Goal: Transaction & Acquisition: Download file/media

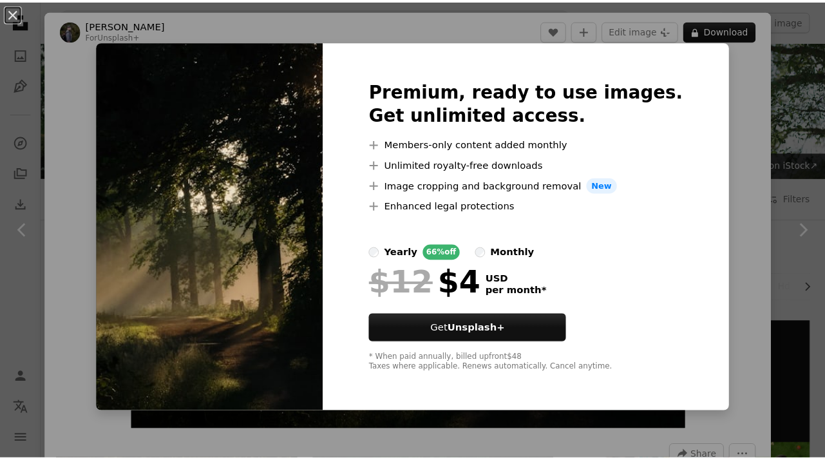
scroll to position [1353, 0]
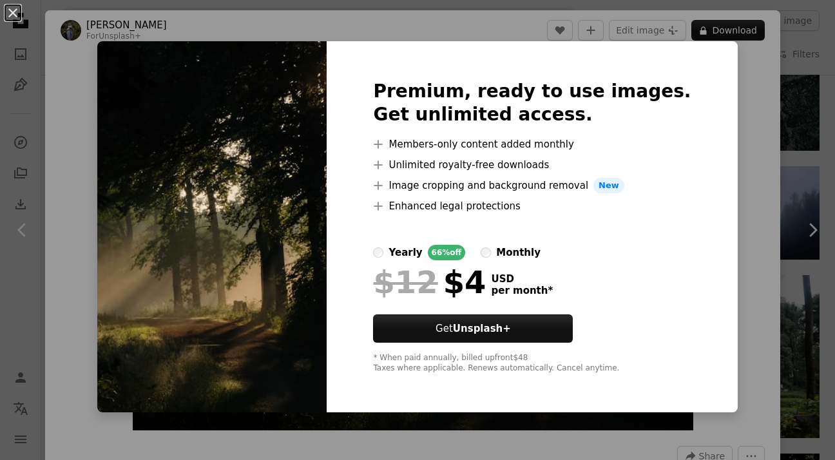
click at [733, 95] on div "An X shape Premium, ready to use images. Get unlimited access. A plus sign Memb…" at bounding box center [417, 230] width 835 height 460
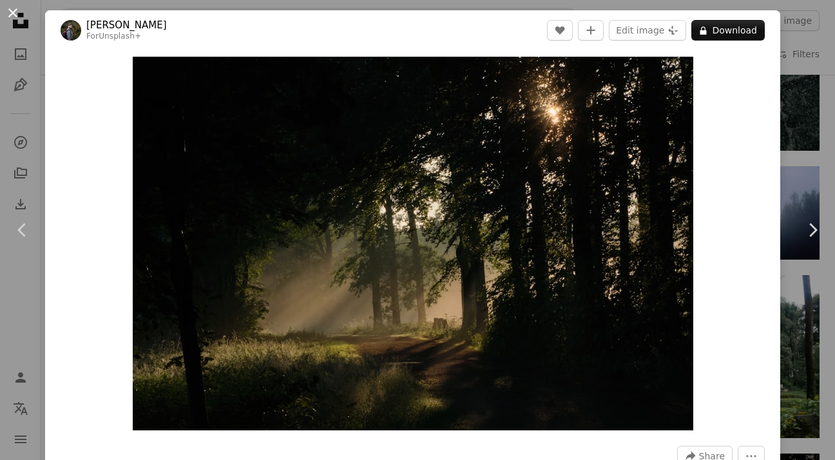
click at [14, 19] on button "An X shape" at bounding box center [12, 12] width 15 height 15
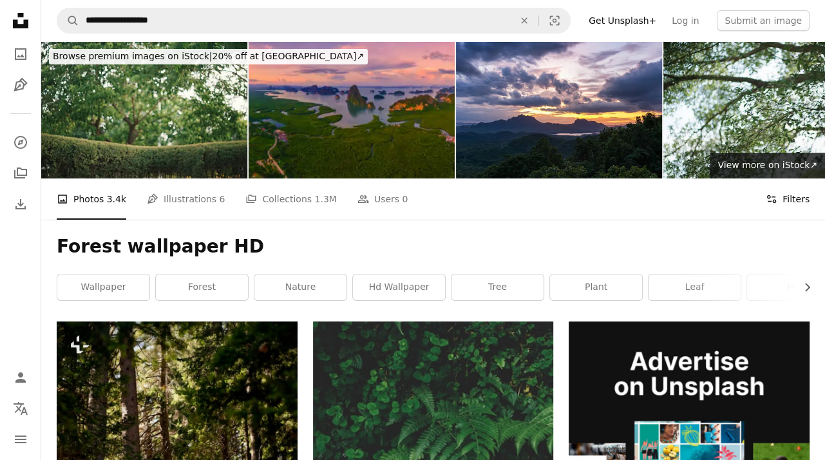
click at [772, 195] on icon at bounding box center [771, 199] width 9 height 8
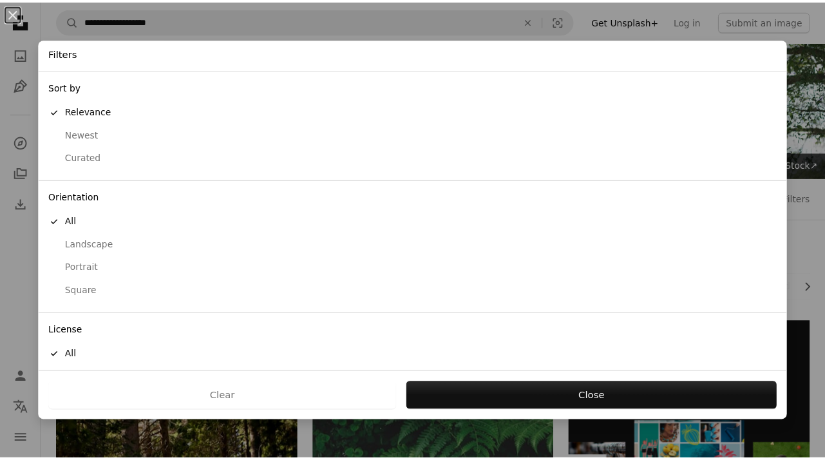
scroll to position [50, 0]
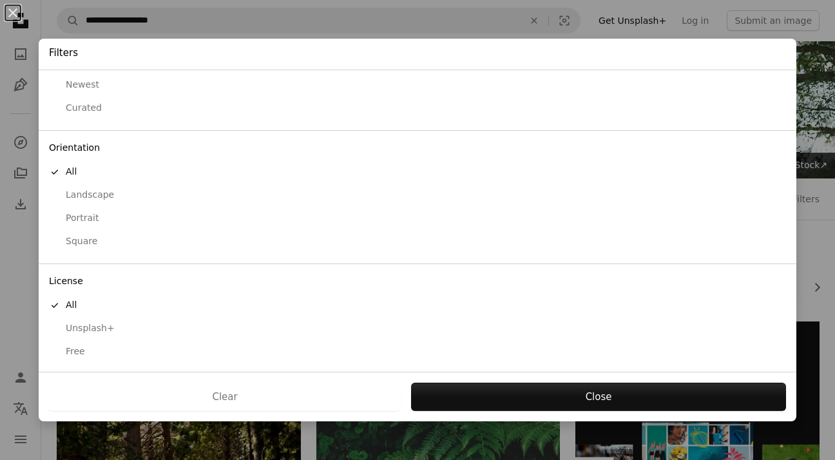
click at [82, 345] on div "Free" at bounding box center [417, 351] width 737 height 13
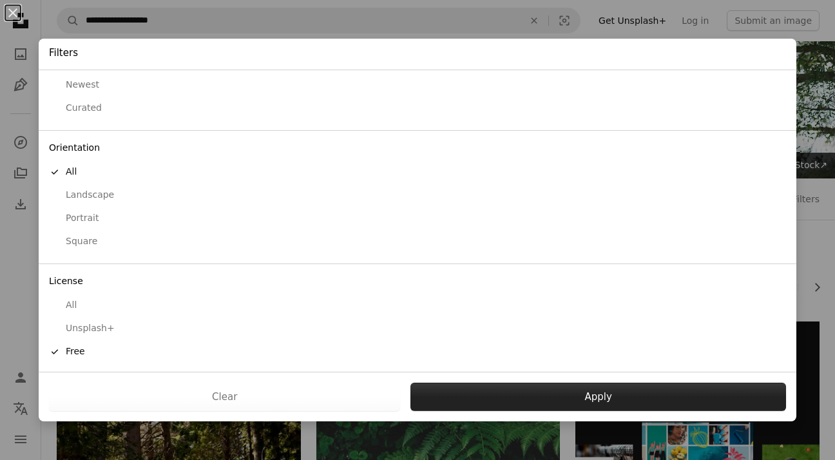
click at [486, 394] on button "Apply" at bounding box center [598, 397] width 376 height 28
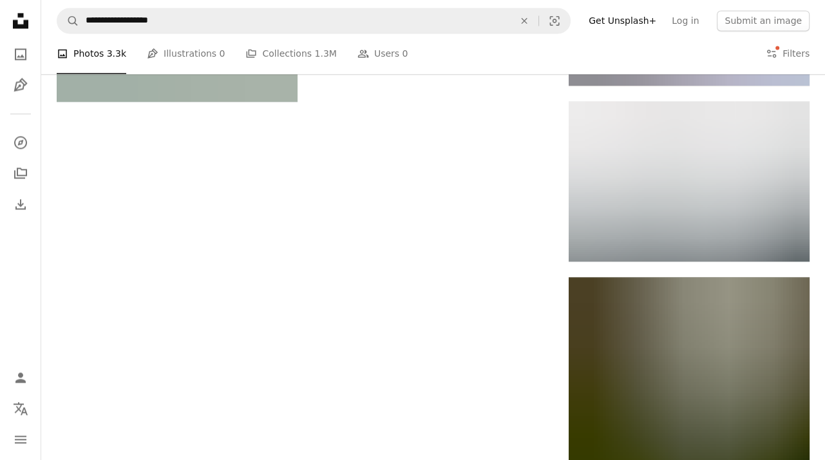
scroll to position [1794, 0]
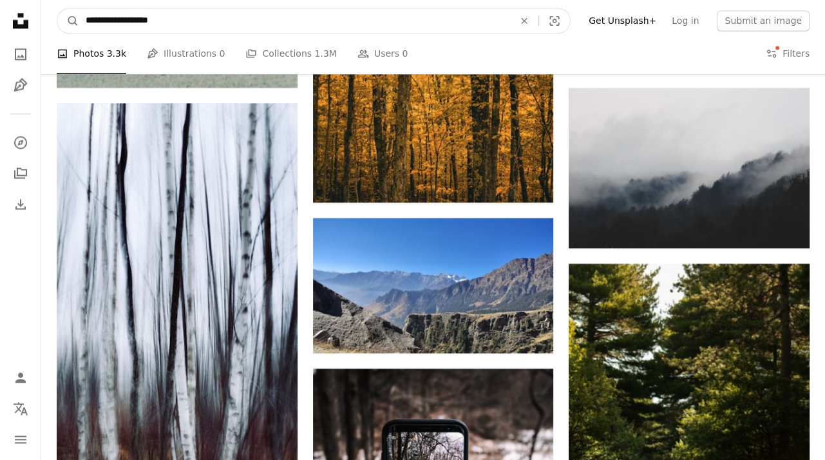
click at [85, 17] on input "**********" at bounding box center [294, 20] width 431 height 24
type input "**********"
click button "A magnifying glass" at bounding box center [68, 20] width 22 height 24
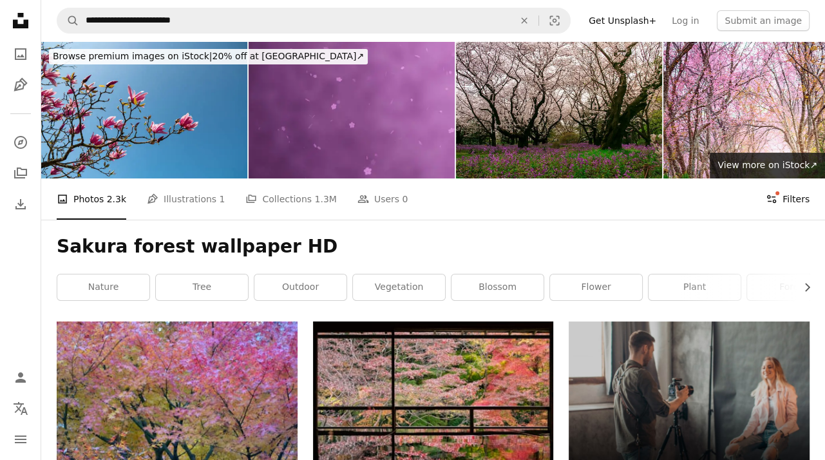
click at [784, 178] on button "Filters Filters" at bounding box center [788, 198] width 44 height 41
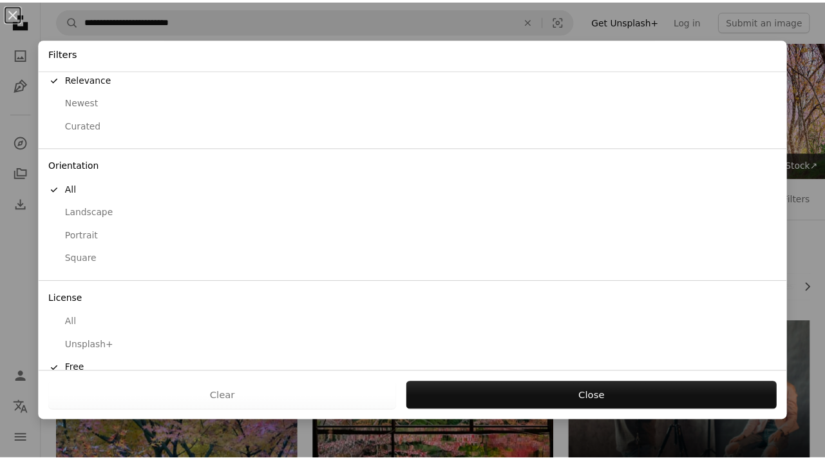
scroll to position [50, 0]
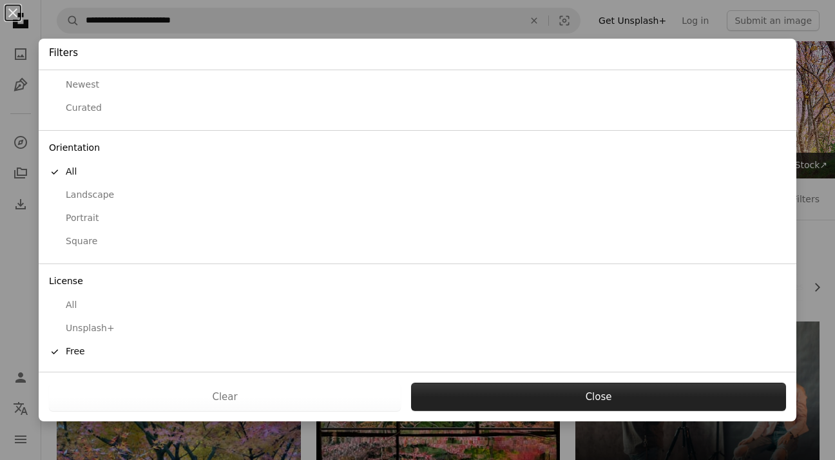
click at [577, 392] on button "Close" at bounding box center [598, 397] width 375 height 28
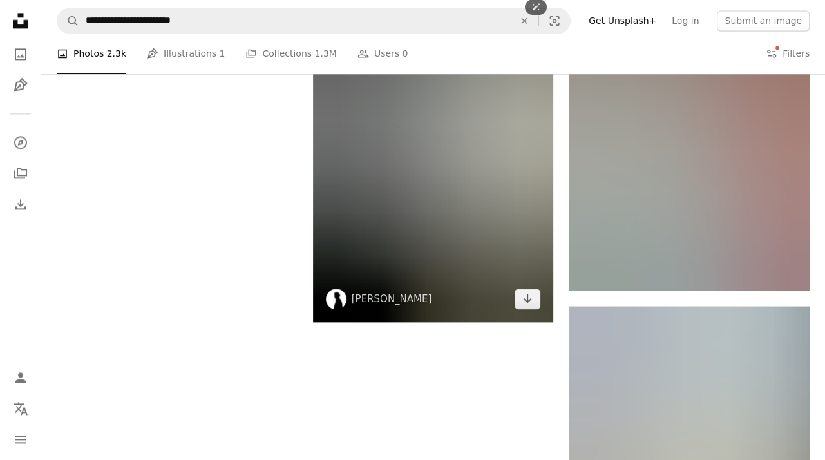
scroll to position [1530, 0]
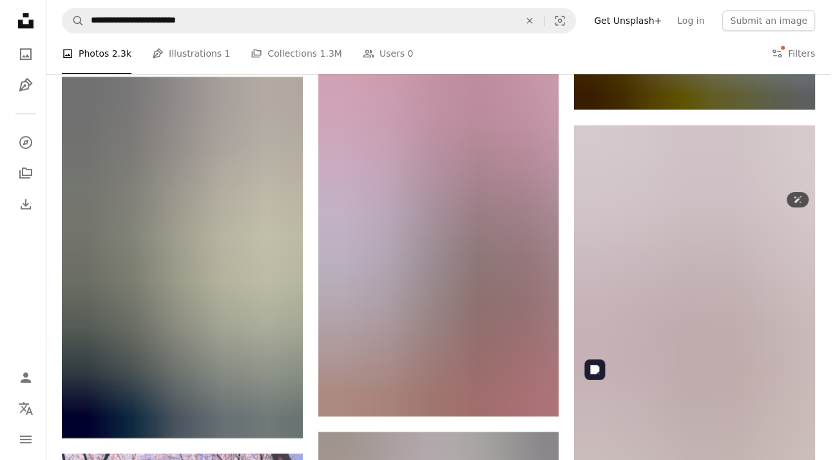
scroll to position [4880, 0]
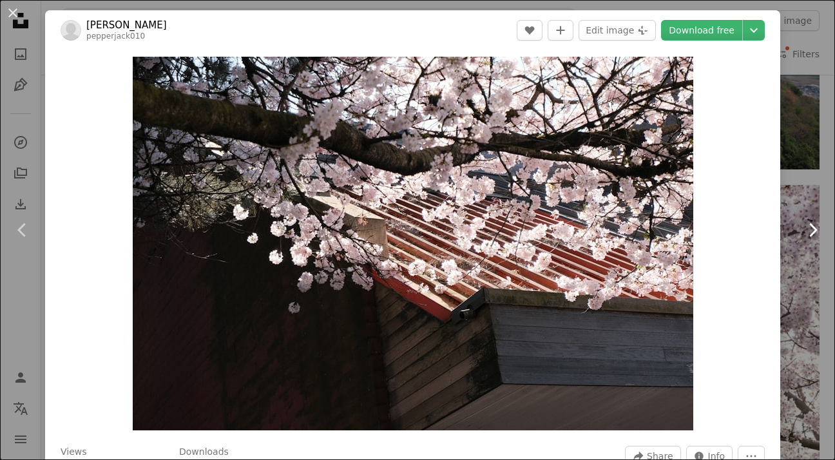
click at [799, 198] on link "Chevron right" at bounding box center [812, 230] width 45 height 124
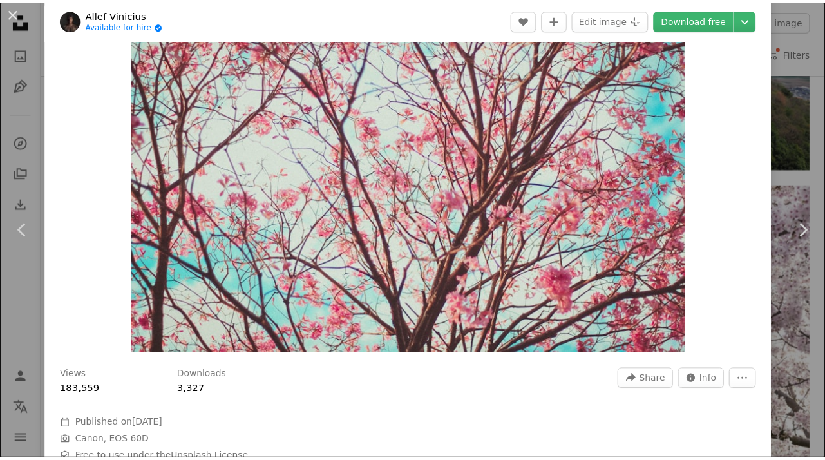
scroll to position [193, 0]
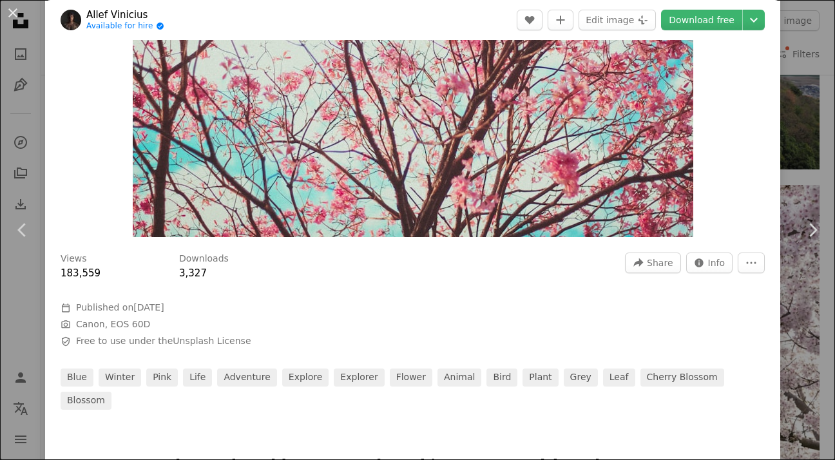
click at [782, 114] on div "An X shape Chevron left Chevron right Allef Vinicius Available for hire A check…" at bounding box center [417, 230] width 835 height 460
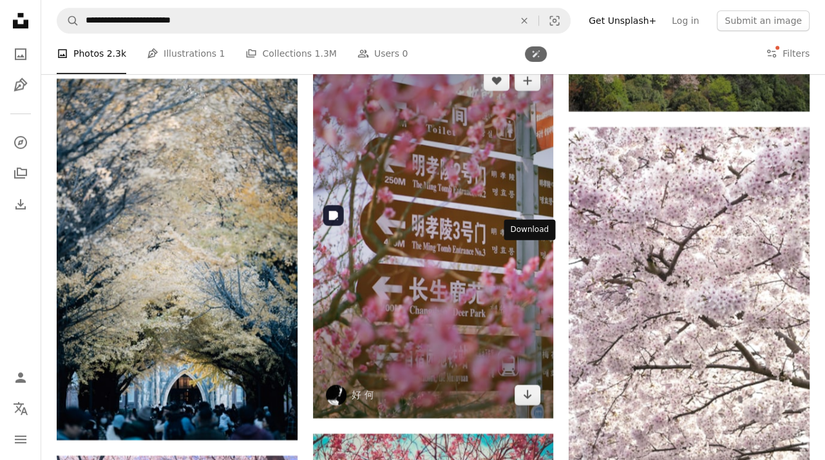
scroll to position [4944, 0]
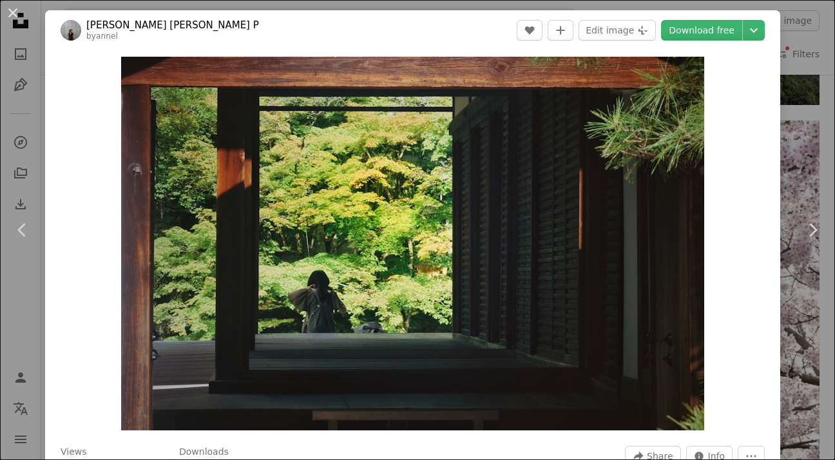
click at [797, 165] on div "An X shape Chevron left Chevron right [PERSON_NAME] [PERSON_NAME] P byannel A h…" at bounding box center [417, 230] width 835 height 460
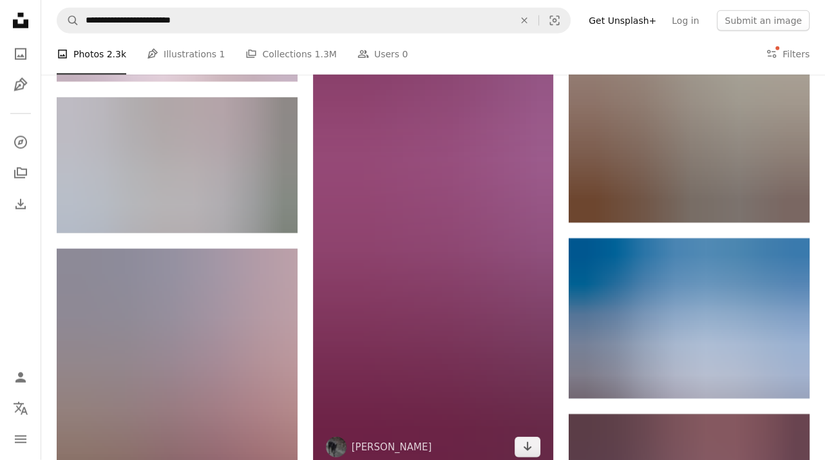
scroll to position [6813, 0]
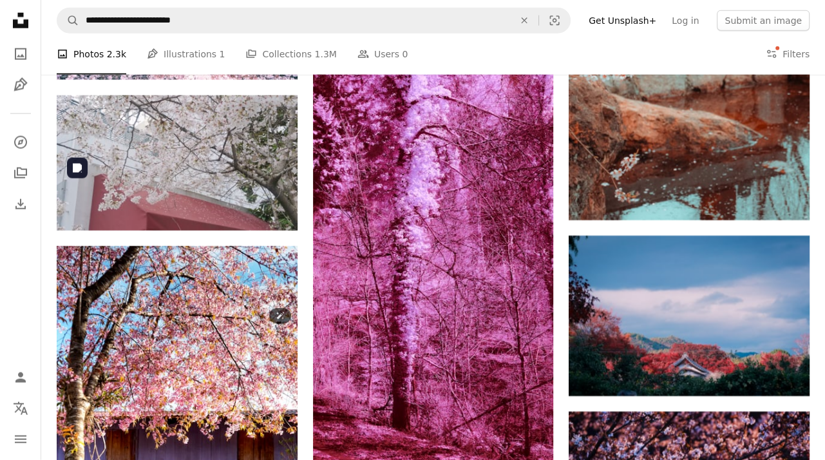
drag, startPoint x: 186, startPoint y: 323, endPoint x: 197, endPoint y: 321, distance: 11.8
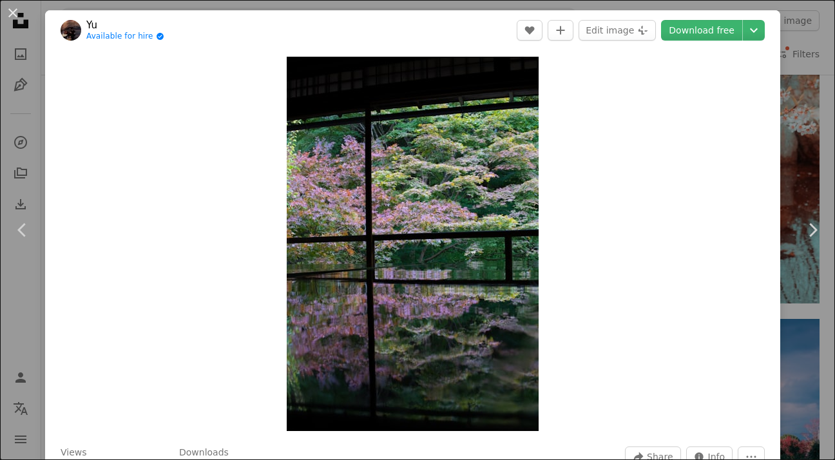
click at [800, 148] on div "An X shape Chevron left Chevron right Yu Available for hire A checkmark inside …" at bounding box center [417, 230] width 835 height 460
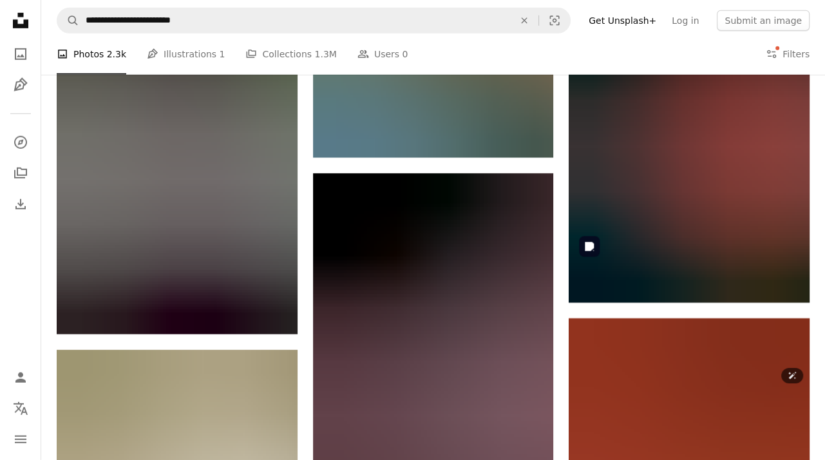
scroll to position [7457, 0]
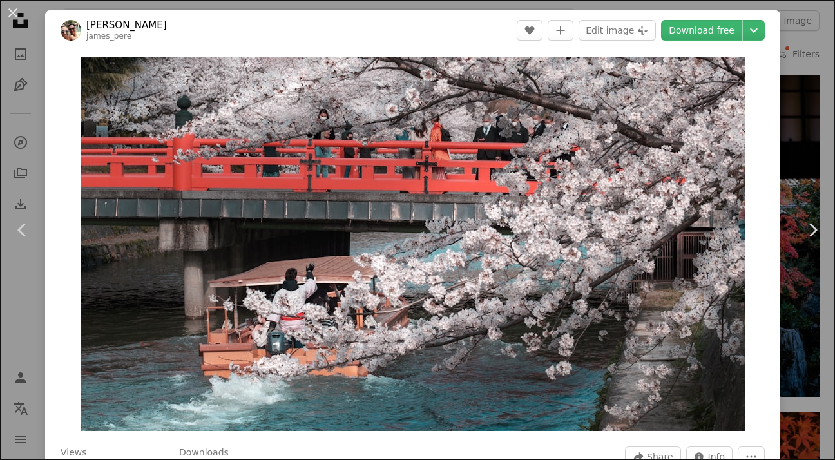
click at [799, 142] on div "An X shape Chevron left Chevron right [PERSON_NAME] A heart A plus sign Edit im…" at bounding box center [417, 230] width 835 height 460
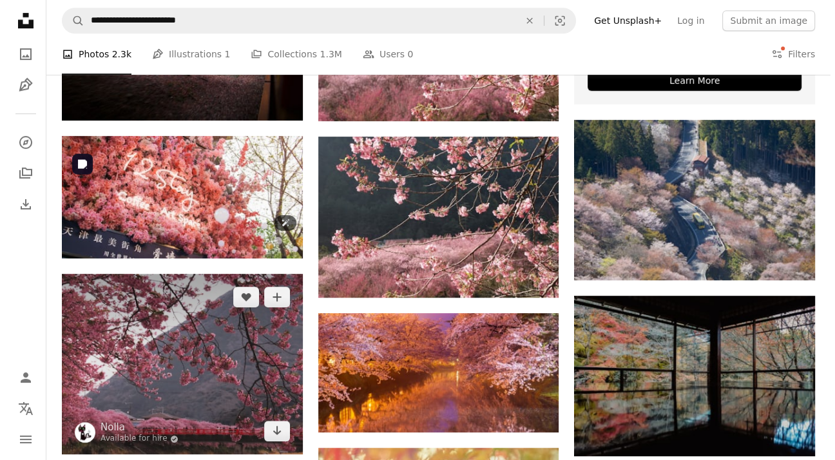
scroll to position [530, 0]
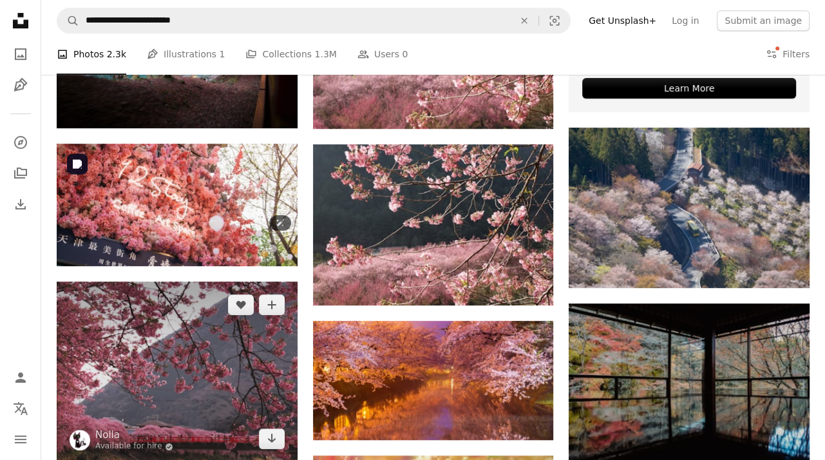
click at [93, 282] on img at bounding box center [177, 372] width 241 height 180
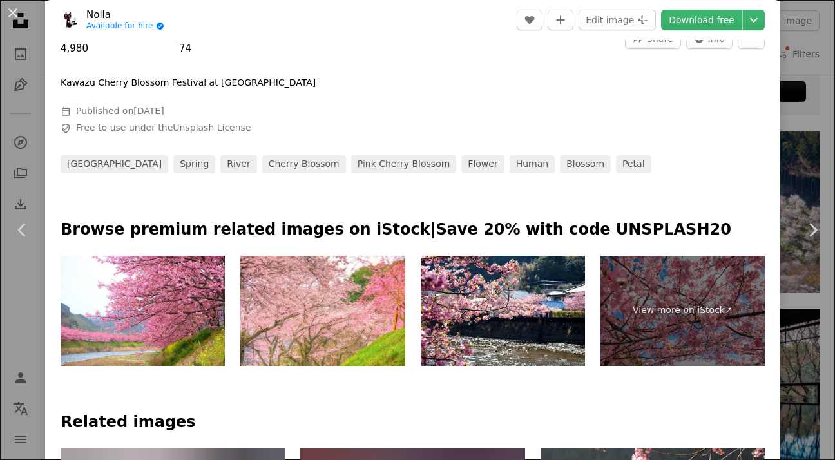
scroll to position [32, 0]
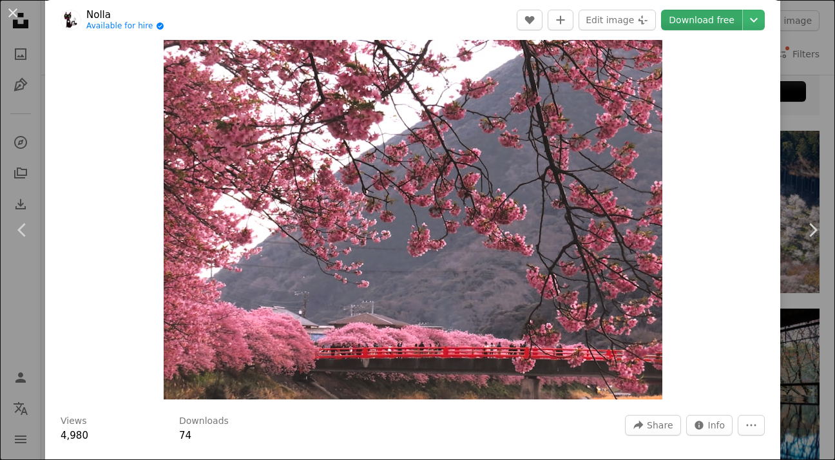
click at [682, 24] on link "Download free" at bounding box center [701, 20] width 81 height 21
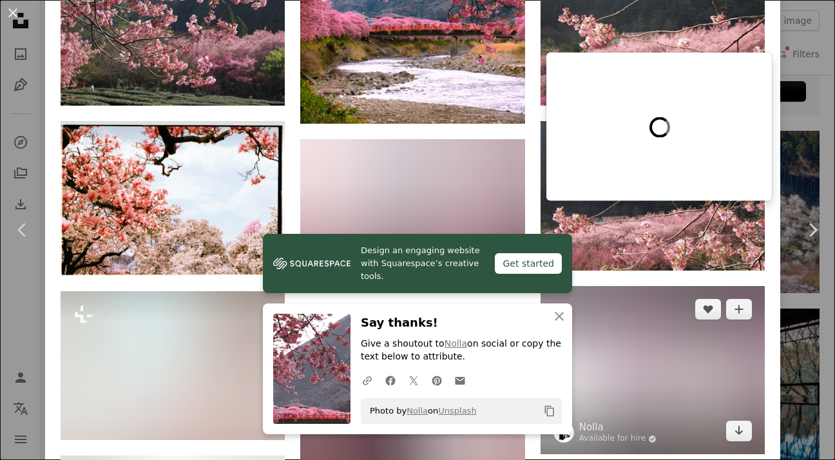
scroll to position [934, 0]
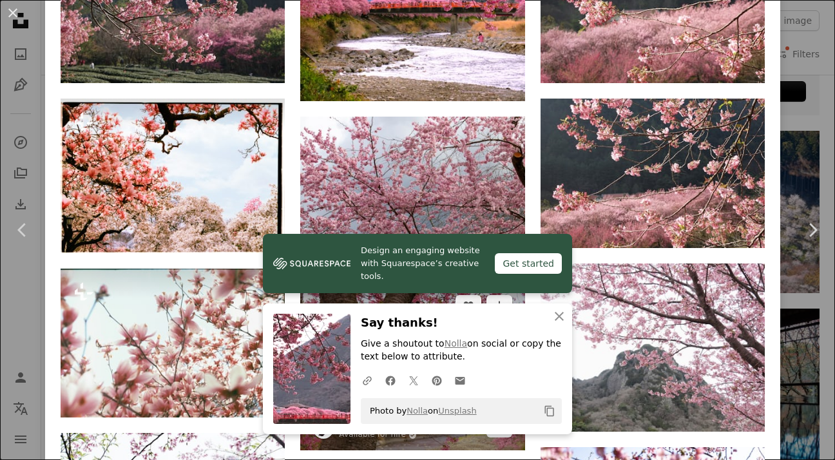
click at [474, 282] on img at bounding box center [412, 366] width 224 height 168
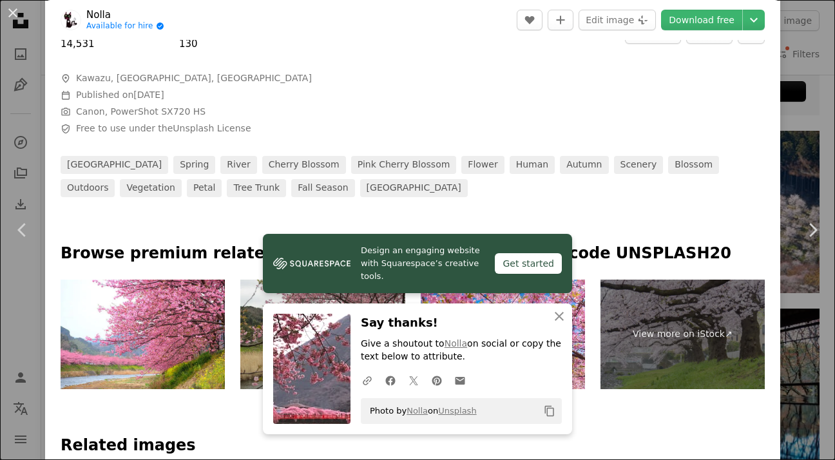
scroll to position [580, 0]
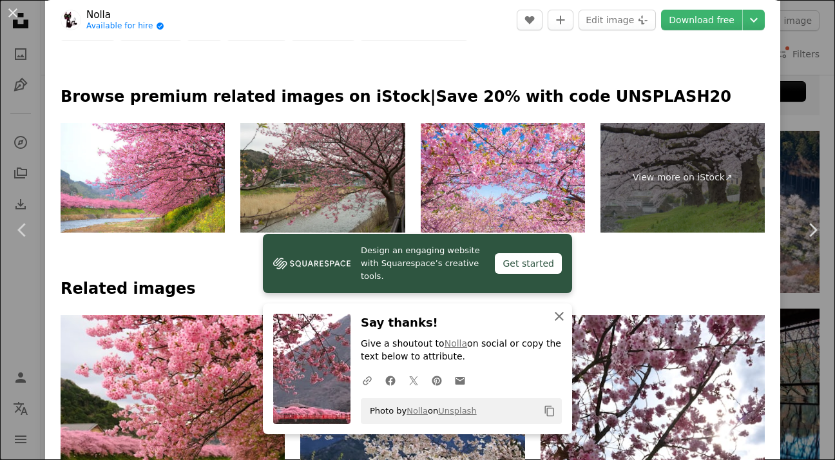
click at [560, 320] on icon "An X shape" at bounding box center [558, 316] width 15 height 15
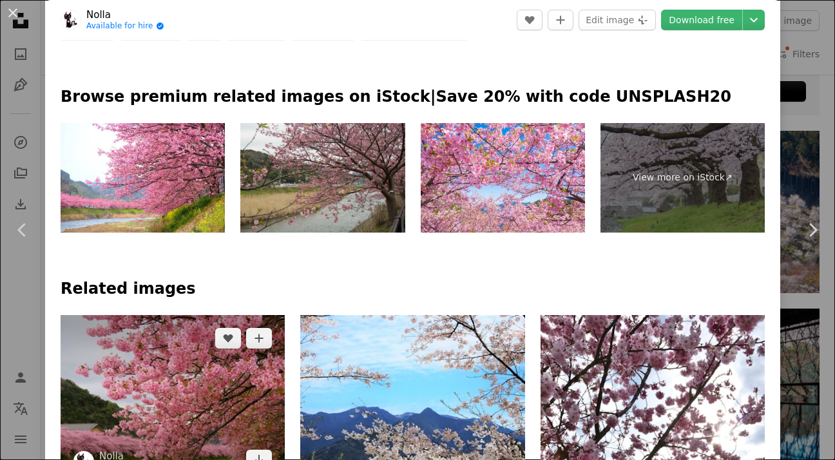
click at [196, 315] on img at bounding box center [173, 399] width 224 height 168
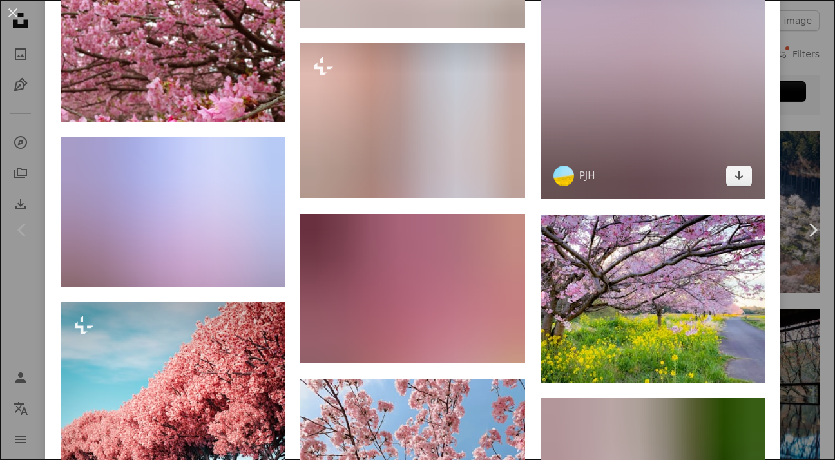
scroll to position [1417, 0]
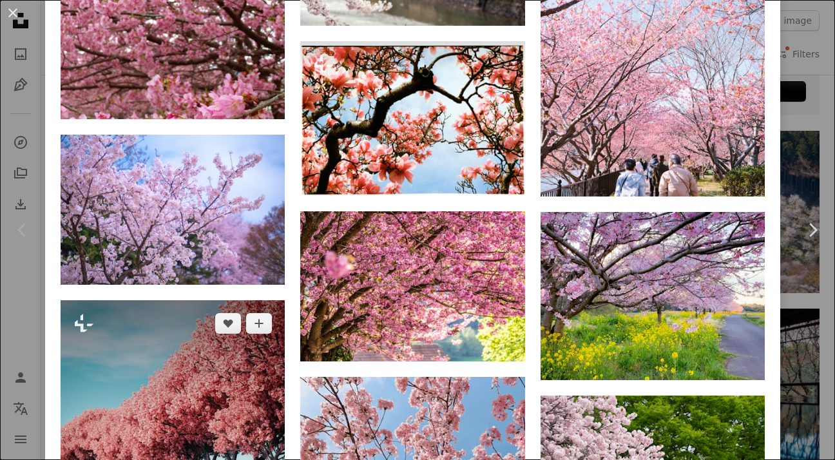
click at [151, 300] on img at bounding box center [173, 457] width 224 height 314
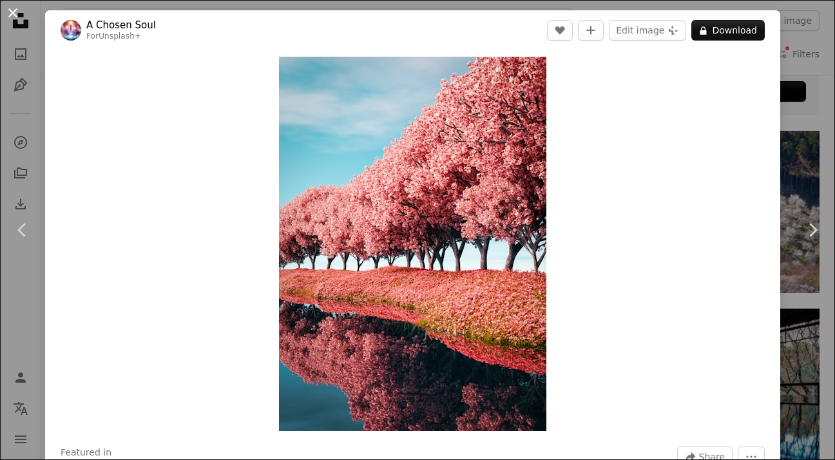
click at [13, 7] on button "An X shape" at bounding box center [12, 12] width 15 height 15
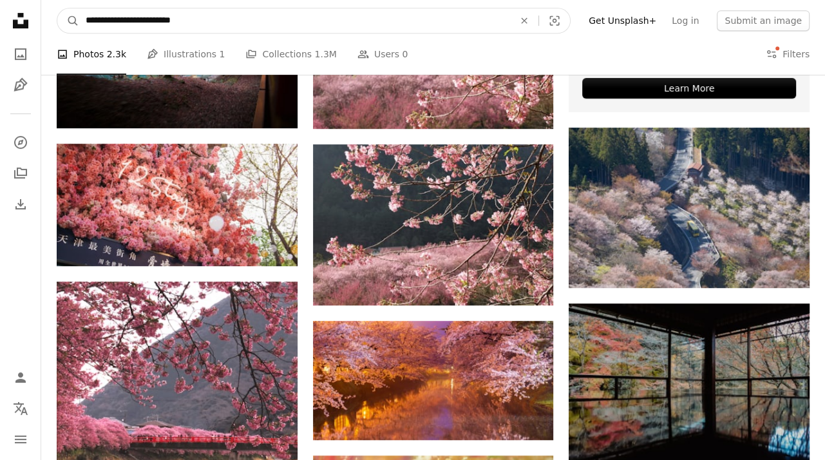
click at [113, 17] on input "**********" at bounding box center [294, 20] width 431 height 24
click at [96, 17] on input "**********" at bounding box center [294, 20] width 431 height 24
type input "**********"
click at [57, 8] on button "A magnifying glass" at bounding box center [68, 20] width 22 height 24
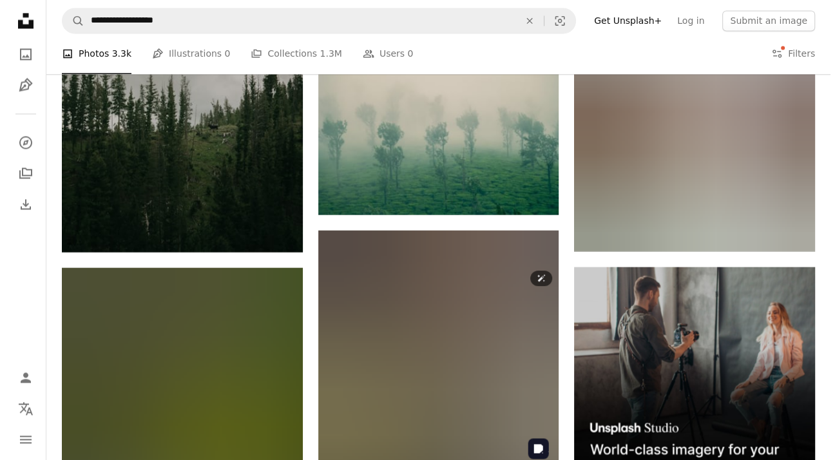
scroll to position [5927, 0]
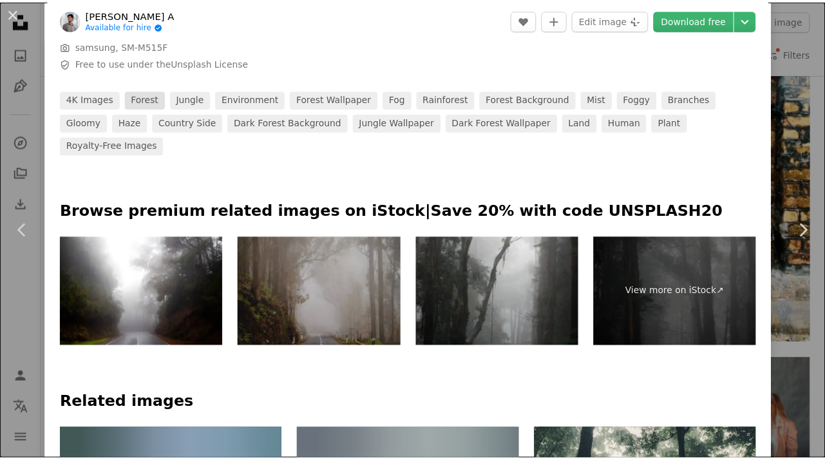
scroll to position [451, 0]
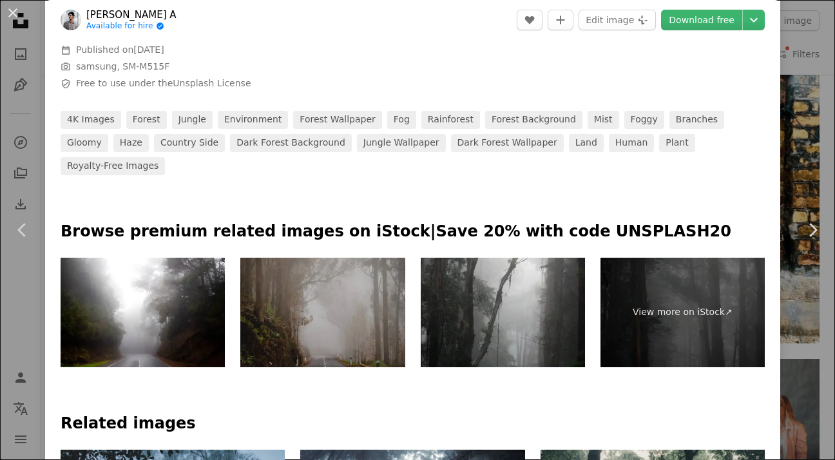
click at [25, 120] on div "An X shape Chevron left Chevron right [PERSON_NAME] A Available for hire A chec…" at bounding box center [417, 230] width 835 height 460
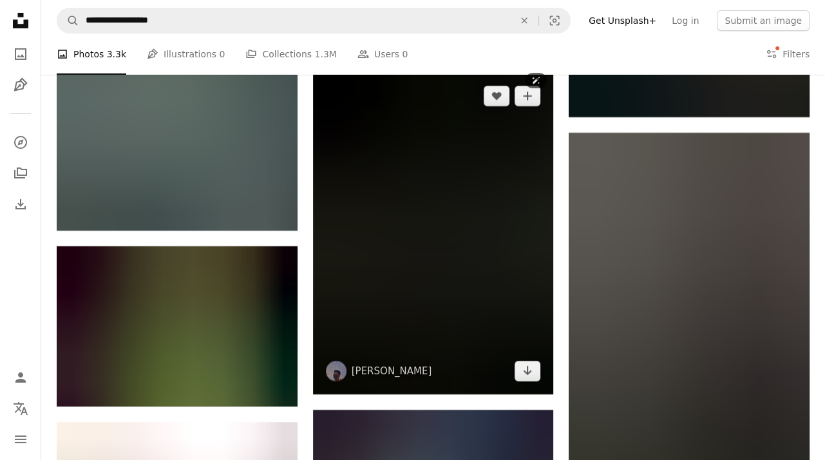
scroll to position [8053, 0]
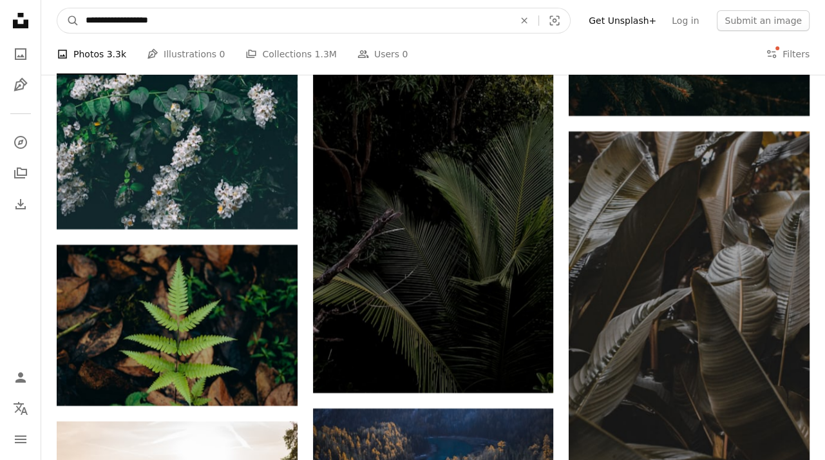
click at [106, 19] on input "**********" at bounding box center [294, 20] width 431 height 24
type input "**********"
click button "A magnifying glass" at bounding box center [68, 20] width 22 height 24
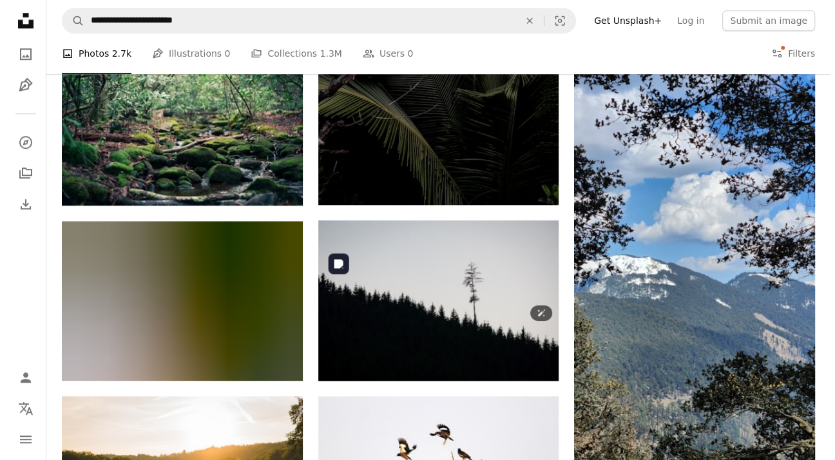
scroll to position [966, 0]
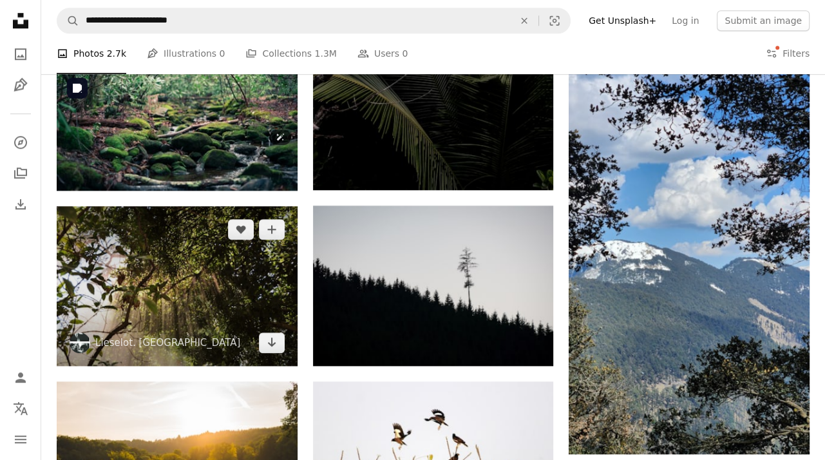
click at [220, 206] on img at bounding box center [177, 286] width 241 height 160
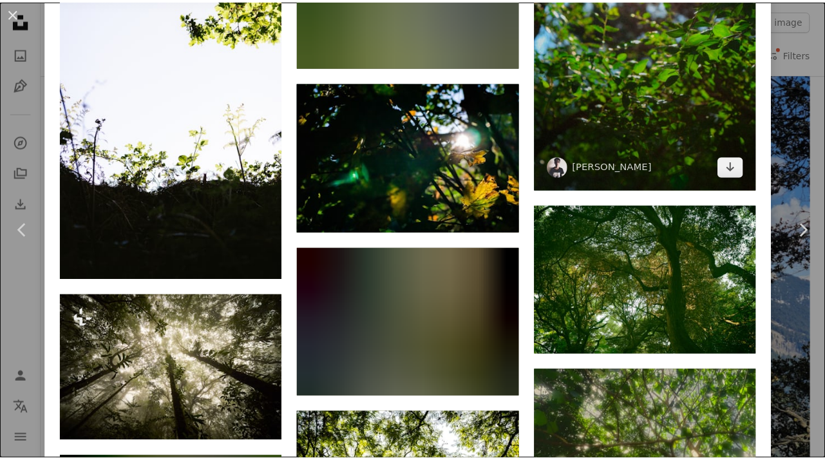
scroll to position [1482, 0]
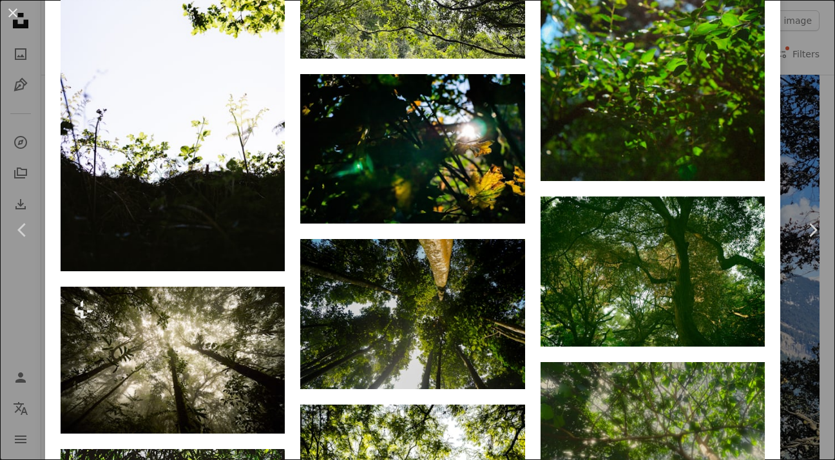
click at [34, 293] on div "An X shape Chevron left Chevron right Lieselot. Dalle lieselot_dalle A heart A …" at bounding box center [417, 230] width 835 height 460
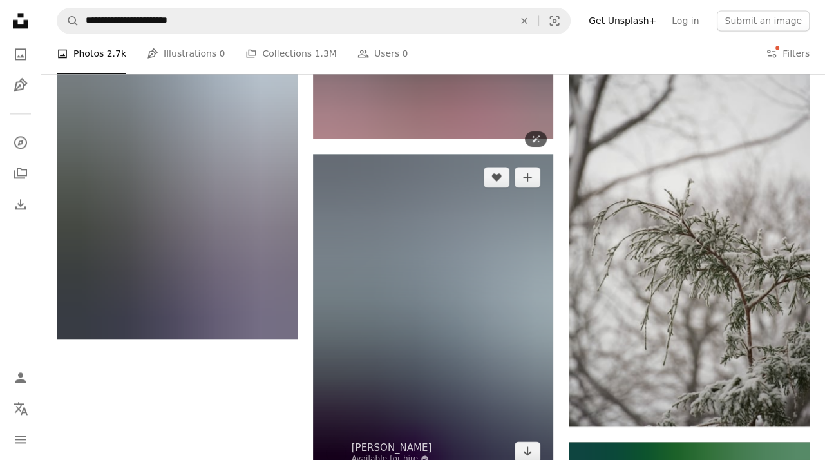
scroll to position [1611, 0]
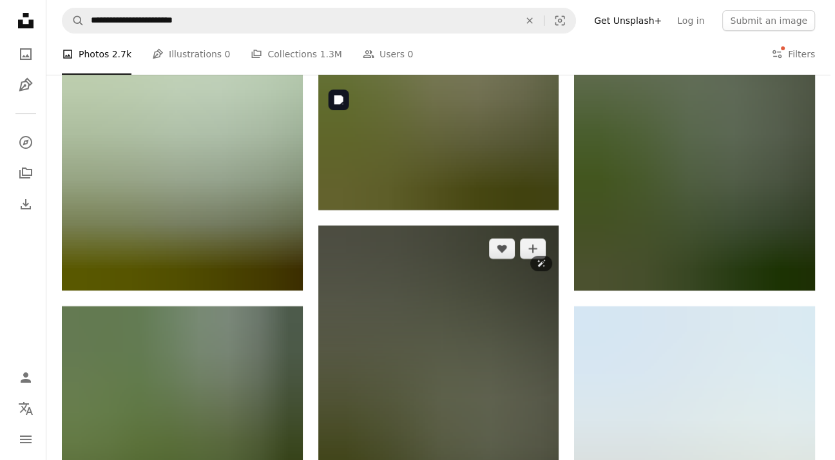
scroll to position [12950, 0]
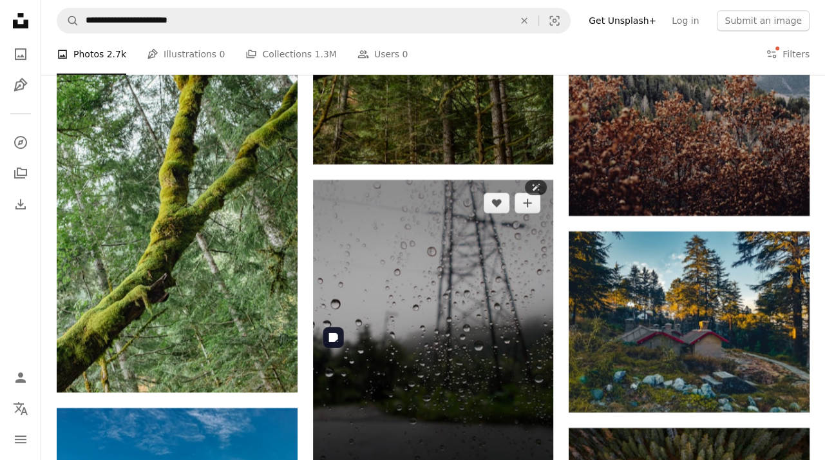
click at [372, 211] on img at bounding box center [433, 340] width 241 height 321
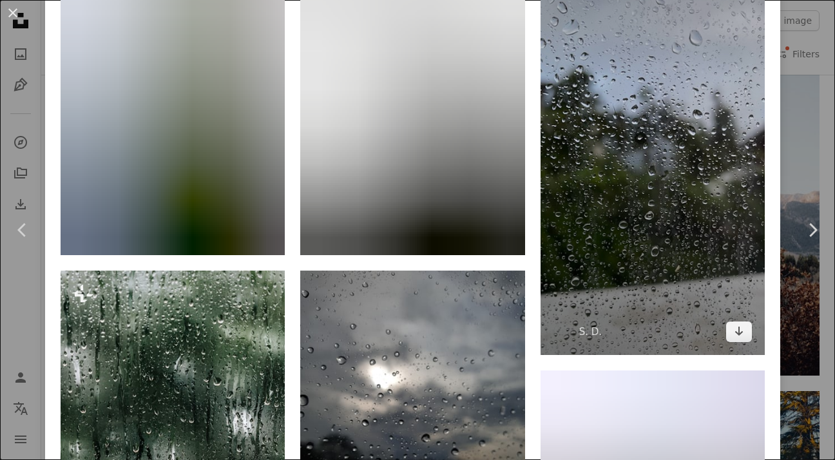
scroll to position [1031, 0]
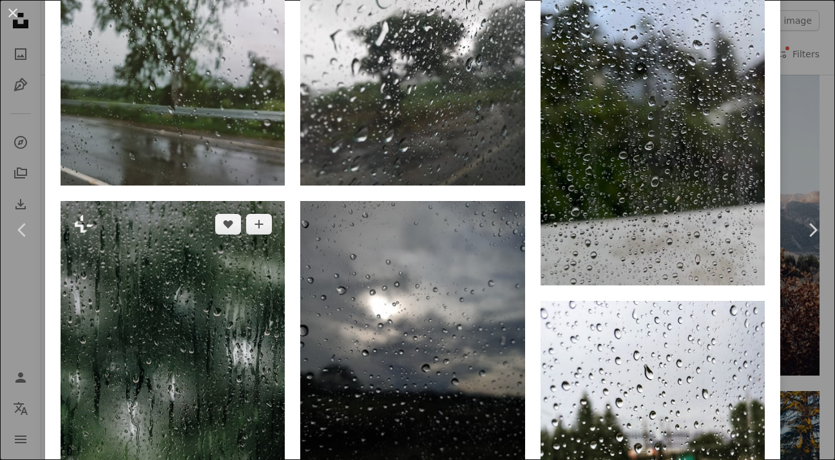
click at [195, 201] on img at bounding box center [173, 369] width 224 height 336
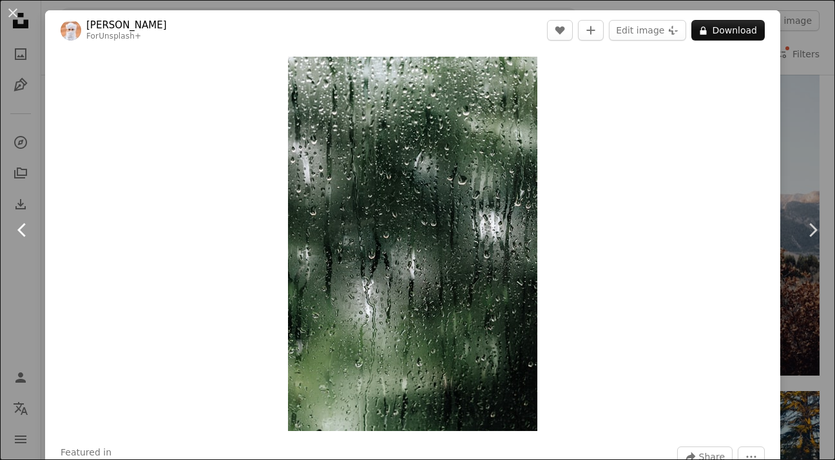
click at [22, 227] on icon at bounding box center [21, 230] width 8 height 14
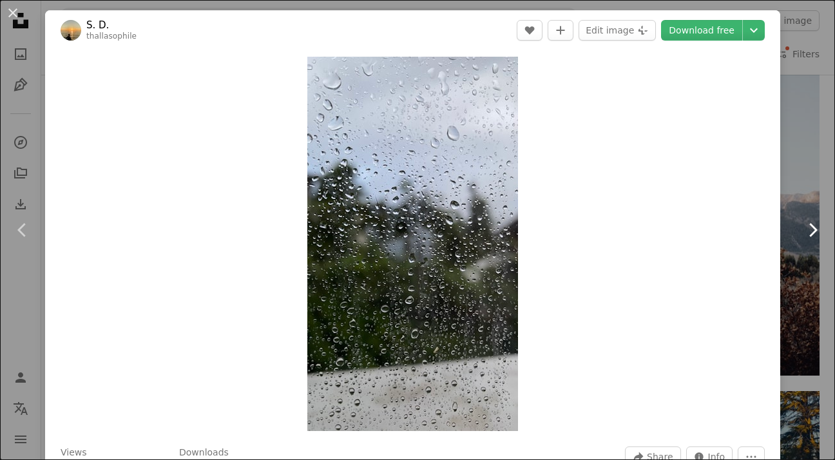
click at [812, 234] on icon "Chevron right" at bounding box center [812, 230] width 21 height 21
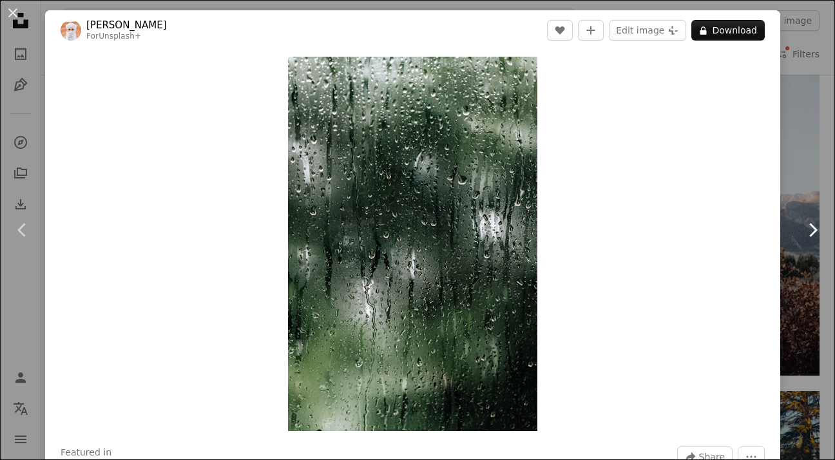
click at [790, 193] on link "Chevron right" at bounding box center [812, 230] width 45 height 124
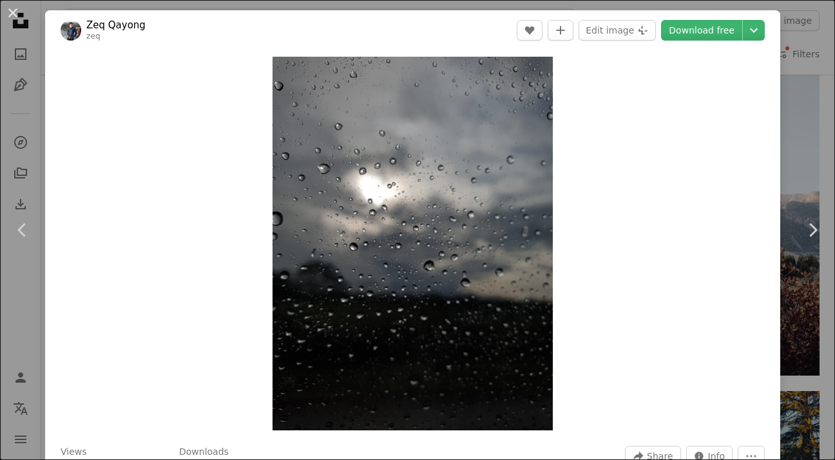
click at [12, 168] on div "An X shape Chevron left Chevron right Zeq Qayong zeq A heart A plus sign Edit i…" at bounding box center [417, 230] width 835 height 460
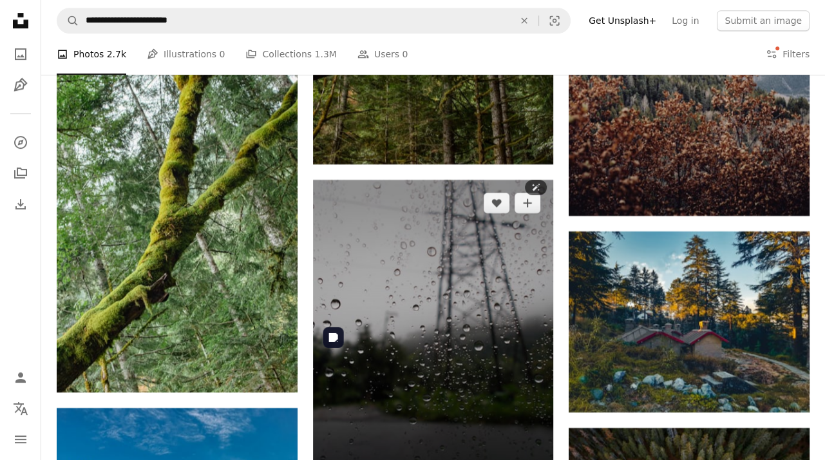
click at [424, 196] on img at bounding box center [433, 340] width 241 height 321
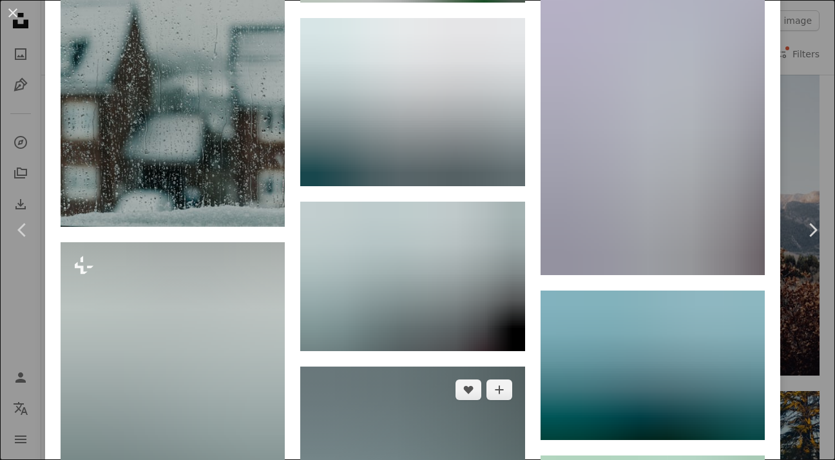
scroll to position [1678, 0]
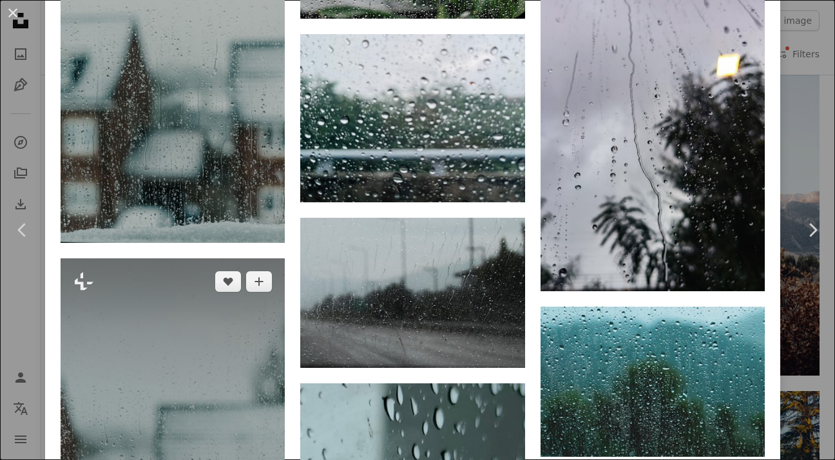
click at [153, 258] on img at bounding box center [173, 426] width 224 height 336
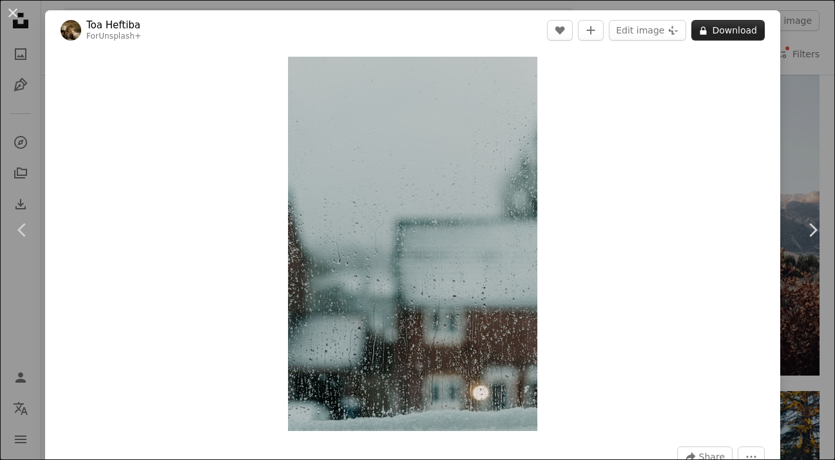
click at [717, 32] on button "A lock Download" at bounding box center [727, 30] width 73 height 21
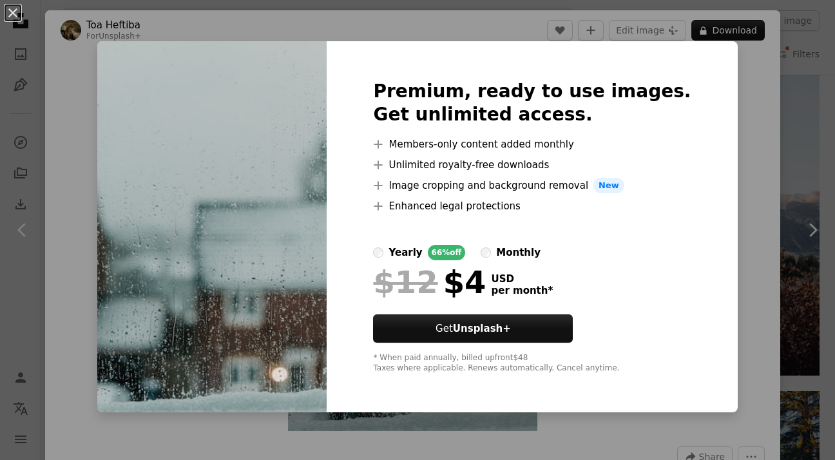
click at [738, 138] on div "An X shape Premium, ready to use images. Get unlimited access. A plus sign Memb…" at bounding box center [417, 230] width 835 height 460
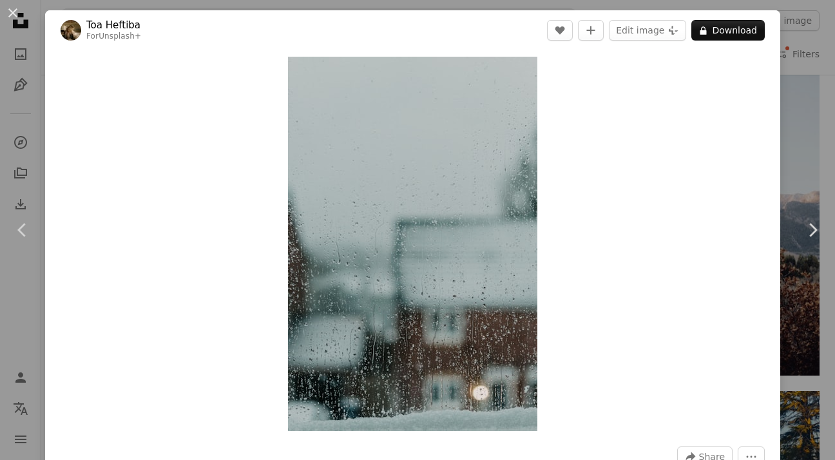
click at [28, 92] on div "An X shape Chevron left Chevron right Toa Heftiba For Unsplash+ A heart A plus …" at bounding box center [417, 230] width 835 height 460
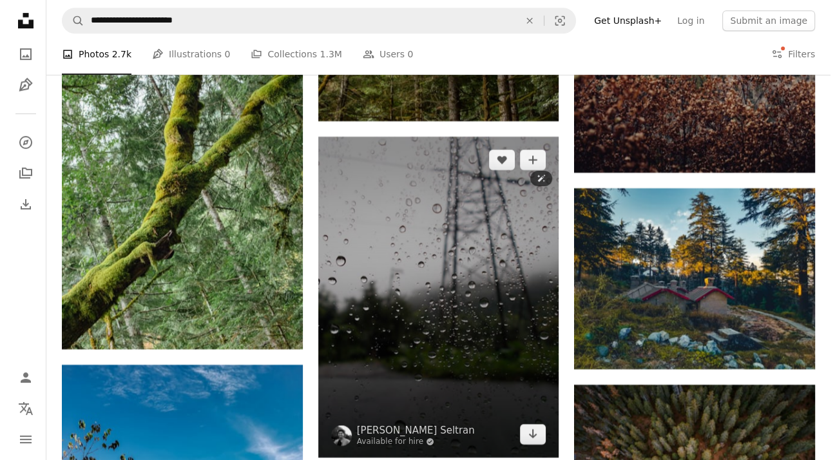
scroll to position [13014, 0]
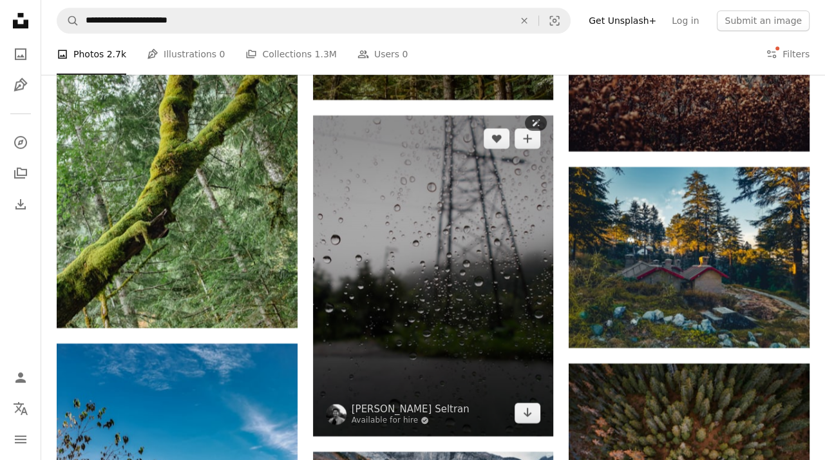
click at [425, 210] on img at bounding box center [433, 275] width 241 height 321
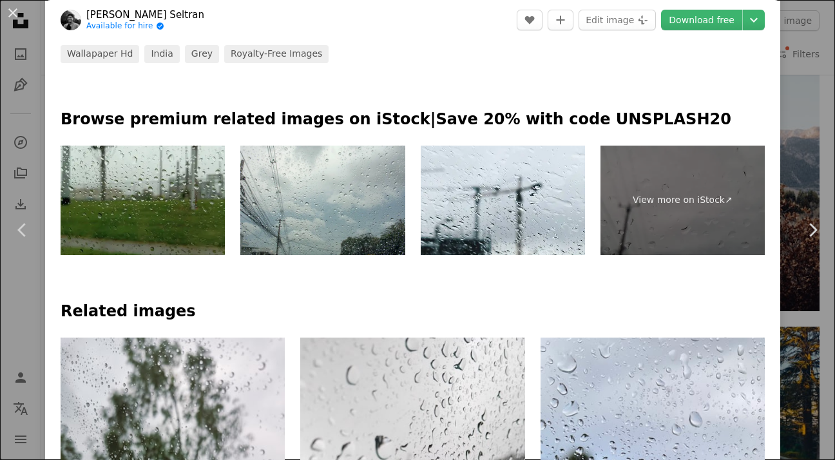
scroll to position [687, 0]
